Goal: Transaction & Acquisition: Purchase product/service

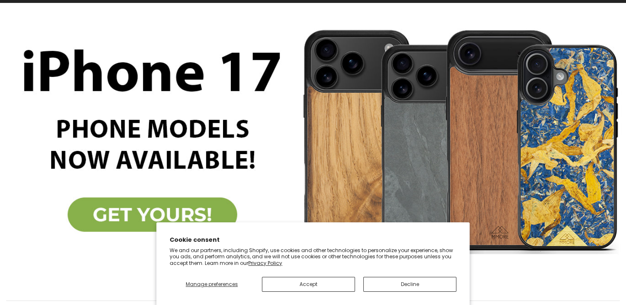
scroll to position [132, 0]
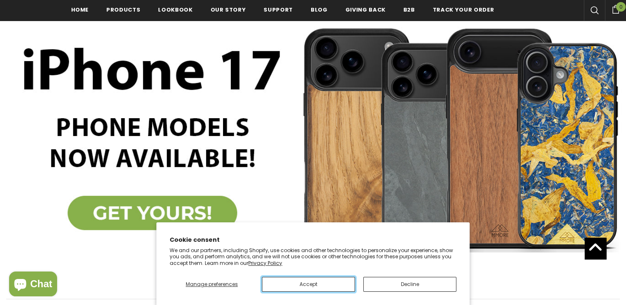
click at [326, 282] on button "Accept" at bounding box center [308, 284] width 93 height 15
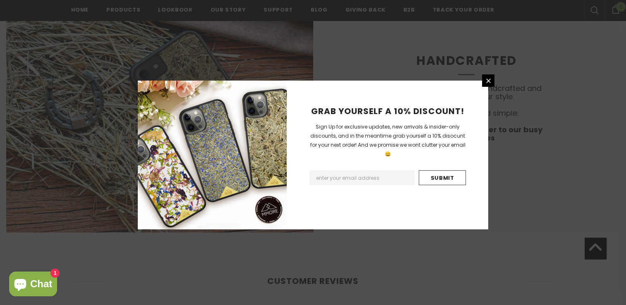
scroll to position [1869, 0]
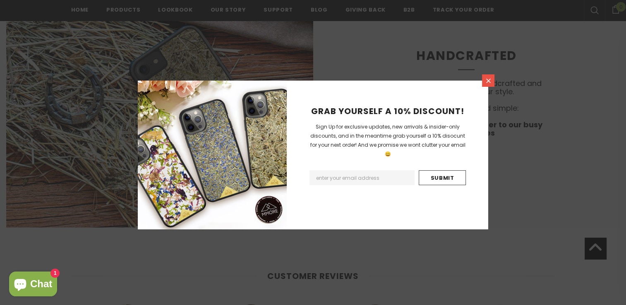
click at [488, 83] on icon at bounding box center [488, 80] width 7 height 7
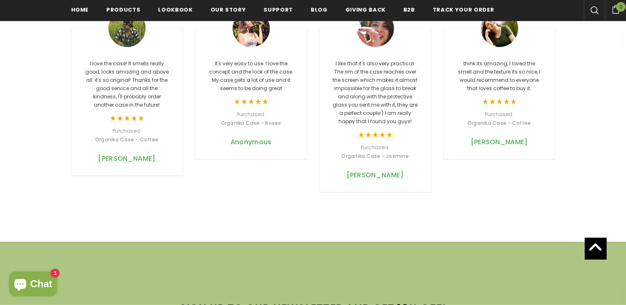
scroll to position [2101, 0]
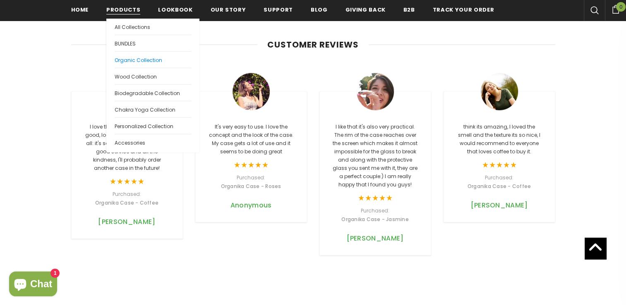
click at [143, 64] on link "Organic Collection" at bounding box center [153, 59] width 76 height 17
